Goal: Information Seeking & Learning: Learn about a topic

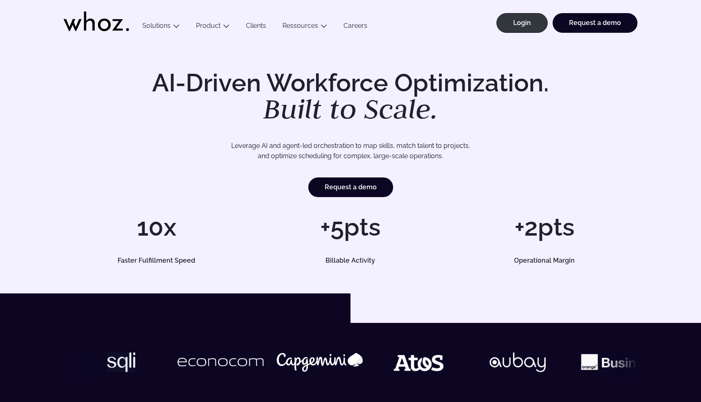
click at [360, 28] on link "Careers" at bounding box center [355, 27] width 40 height 11
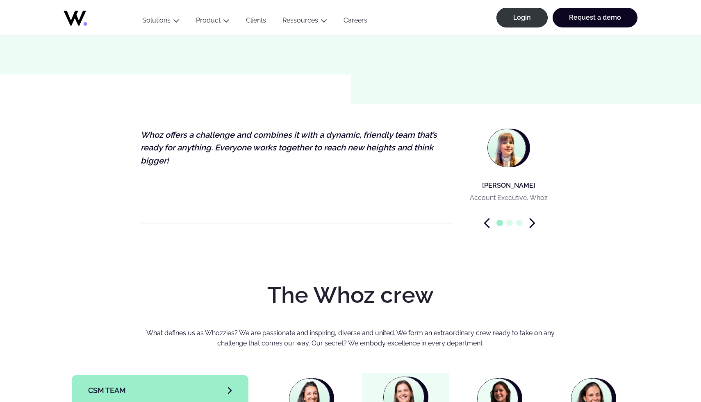
scroll to position [2438, 0]
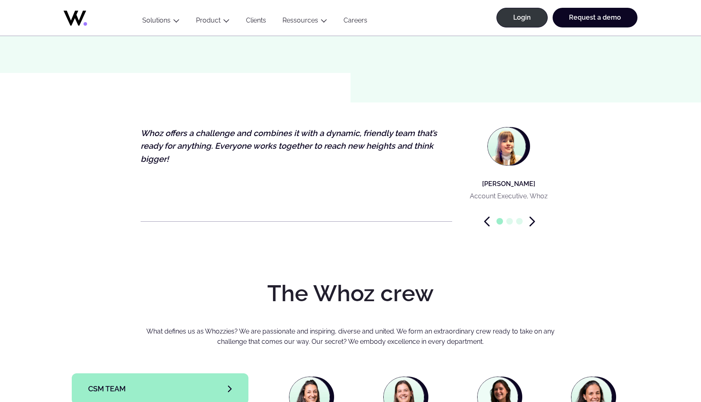
click at [533, 216] on icon "Next slide" at bounding box center [532, 221] width 6 height 10
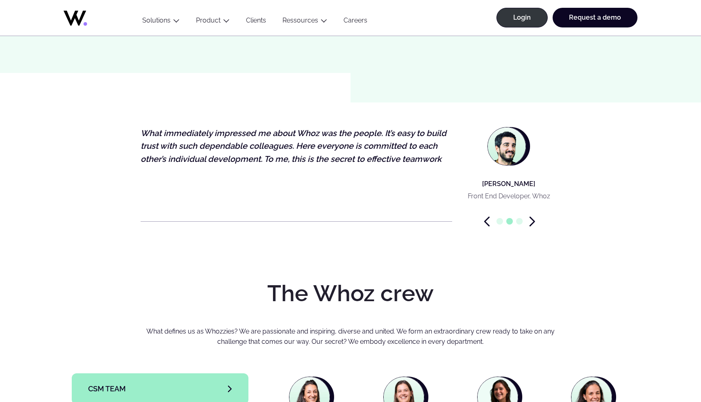
click at [533, 216] on icon "Next slide" at bounding box center [532, 221] width 6 height 10
click at [532, 216] on icon "Next slide" at bounding box center [532, 221] width 6 height 10
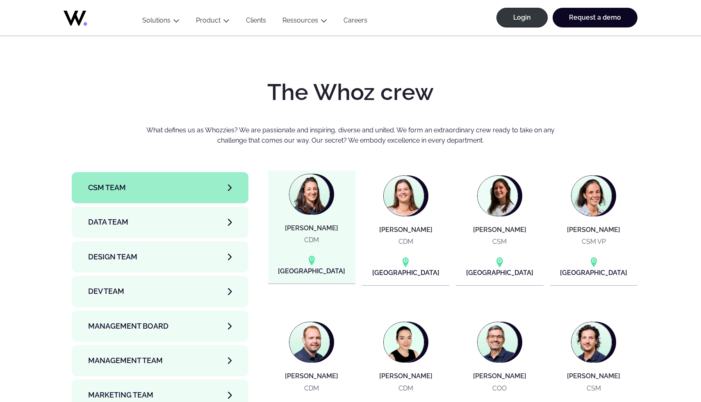
scroll to position [2637, 0]
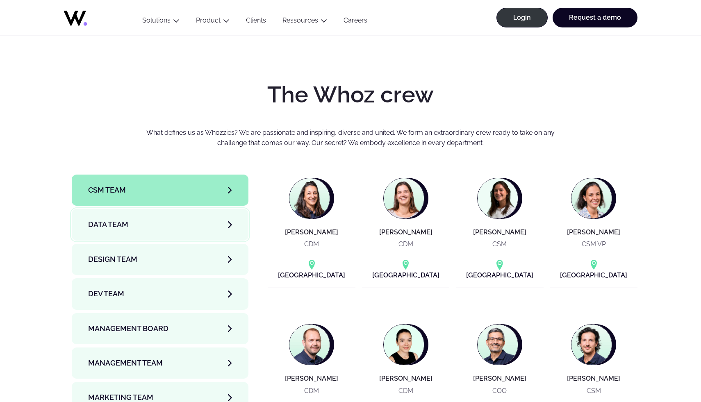
click at [179, 209] on link "Data team" at bounding box center [160, 224] width 177 height 31
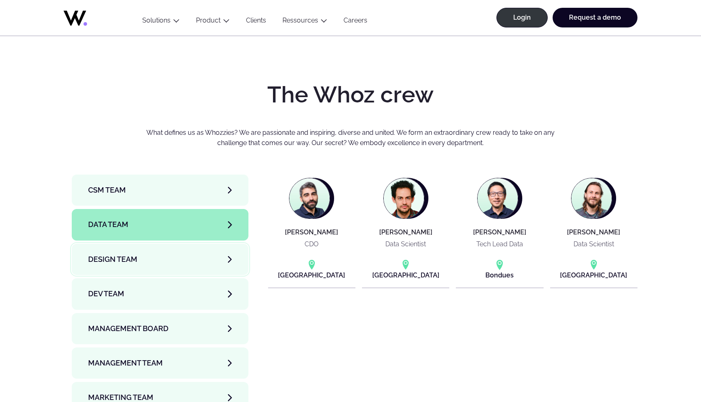
click at [182, 244] on link "Design team" at bounding box center [160, 259] width 177 height 31
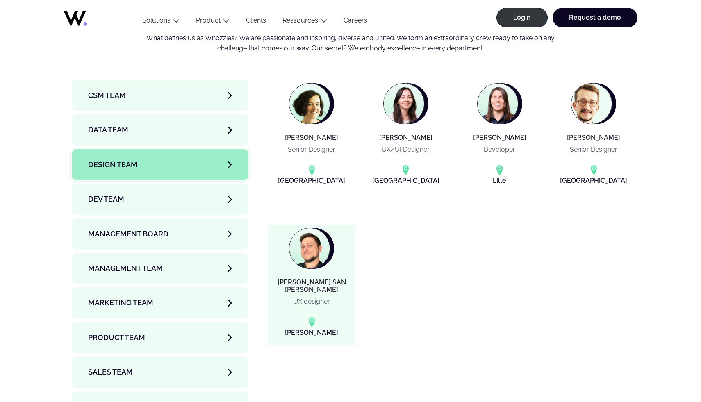
scroll to position [2734, 0]
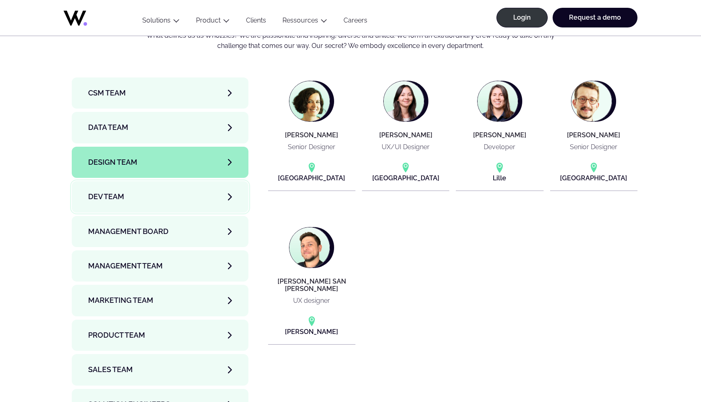
click at [203, 181] on link "Dev team" at bounding box center [160, 196] width 177 height 31
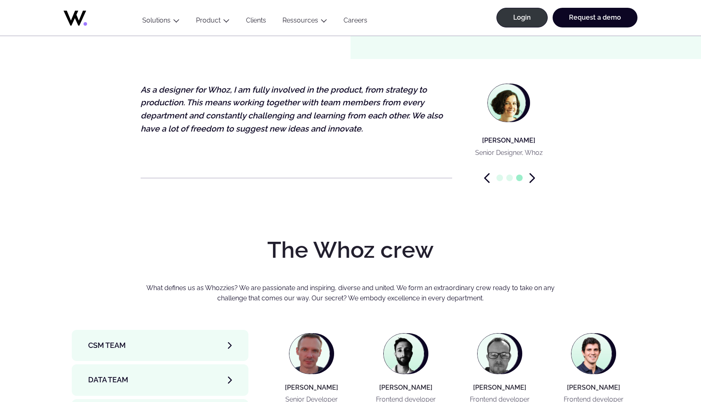
scroll to position [2407, 0]
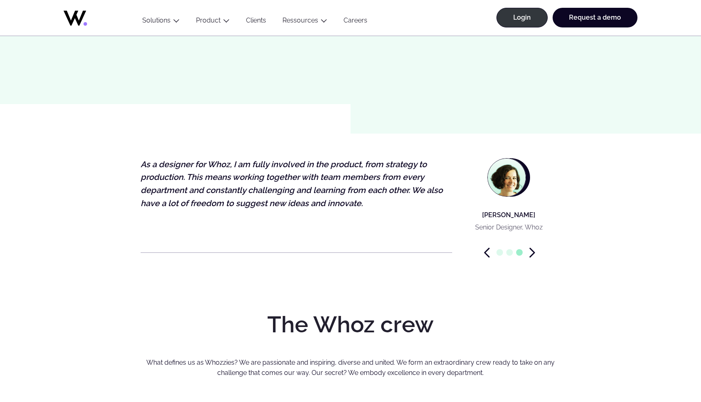
click at [487, 248] on icon "Previous slide" at bounding box center [487, 253] width 6 height 10
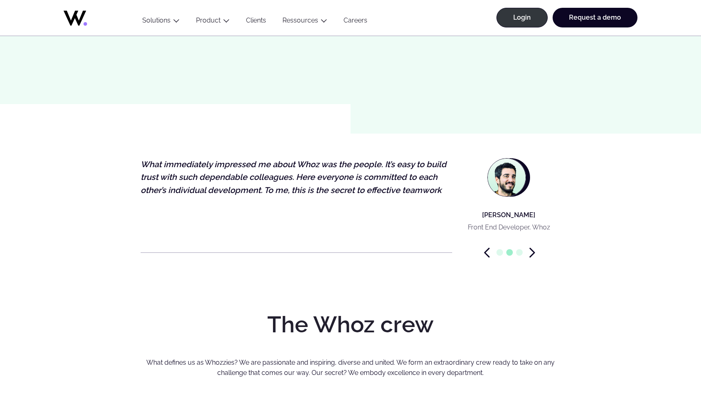
click at [487, 248] on icon "Previous slide" at bounding box center [487, 253] width 6 height 10
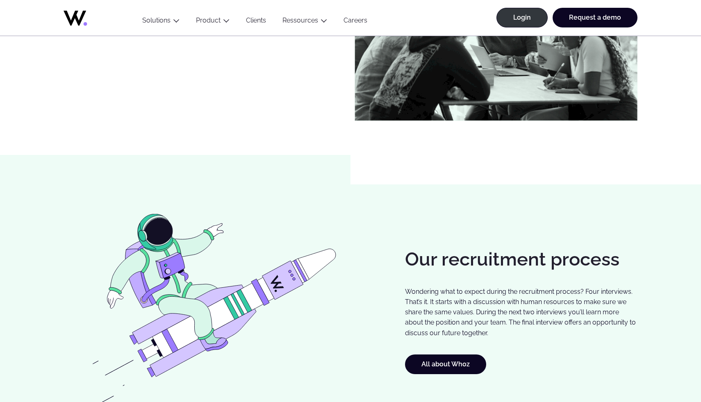
scroll to position [0, 0]
